Goal: Task Accomplishment & Management: Use online tool/utility

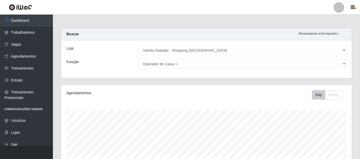
select select "424"
select select "72"
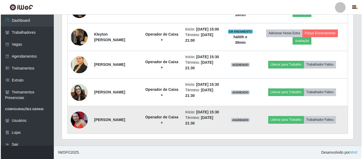
scroll to position [337, 0]
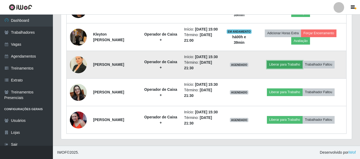
click at [302, 68] on button "Liberar para Trabalho" at bounding box center [285, 64] width 36 height 7
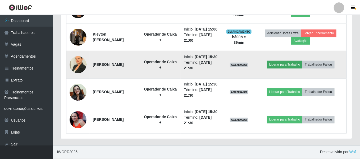
scroll to position [110, 288]
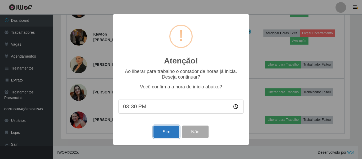
click at [171, 130] on button "Sim" at bounding box center [166, 131] width 26 height 12
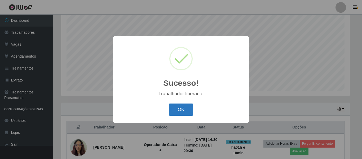
click at [188, 112] on button "OK" at bounding box center [181, 109] width 25 height 12
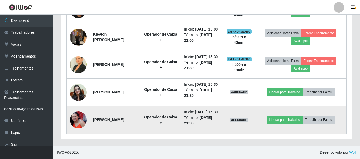
scroll to position [364, 0]
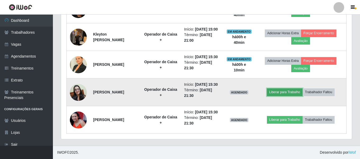
click at [300, 88] on button "Liberar para Trabalho" at bounding box center [285, 91] width 36 height 7
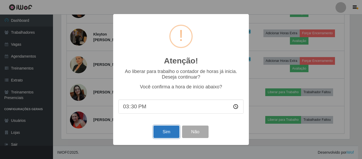
click at [169, 138] on button "Sim" at bounding box center [166, 131] width 26 height 12
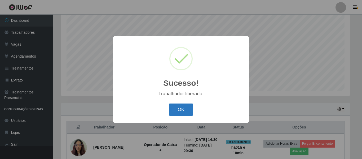
click at [186, 105] on button "OK" at bounding box center [181, 109] width 25 height 12
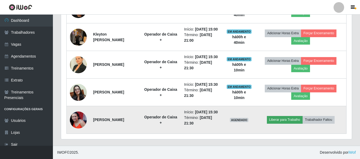
scroll to position [364, 0]
click at [294, 119] on button "Liberar para Trabalho" at bounding box center [285, 119] width 36 height 7
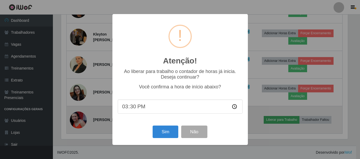
scroll to position [110, 288]
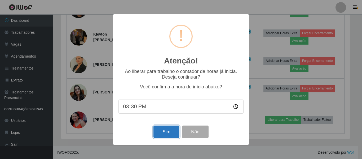
click at [164, 132] on button "Sim" at bounding box center [166, 131] width 26 height 12
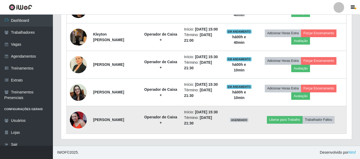
scroll to position [0, 0]
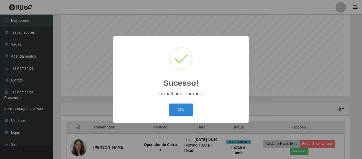
click at [169, 103] on button "OK" at bounding box center [181, 109] width 25 height 12
